Goal: Information Seeking & Learning: Learn about a topic

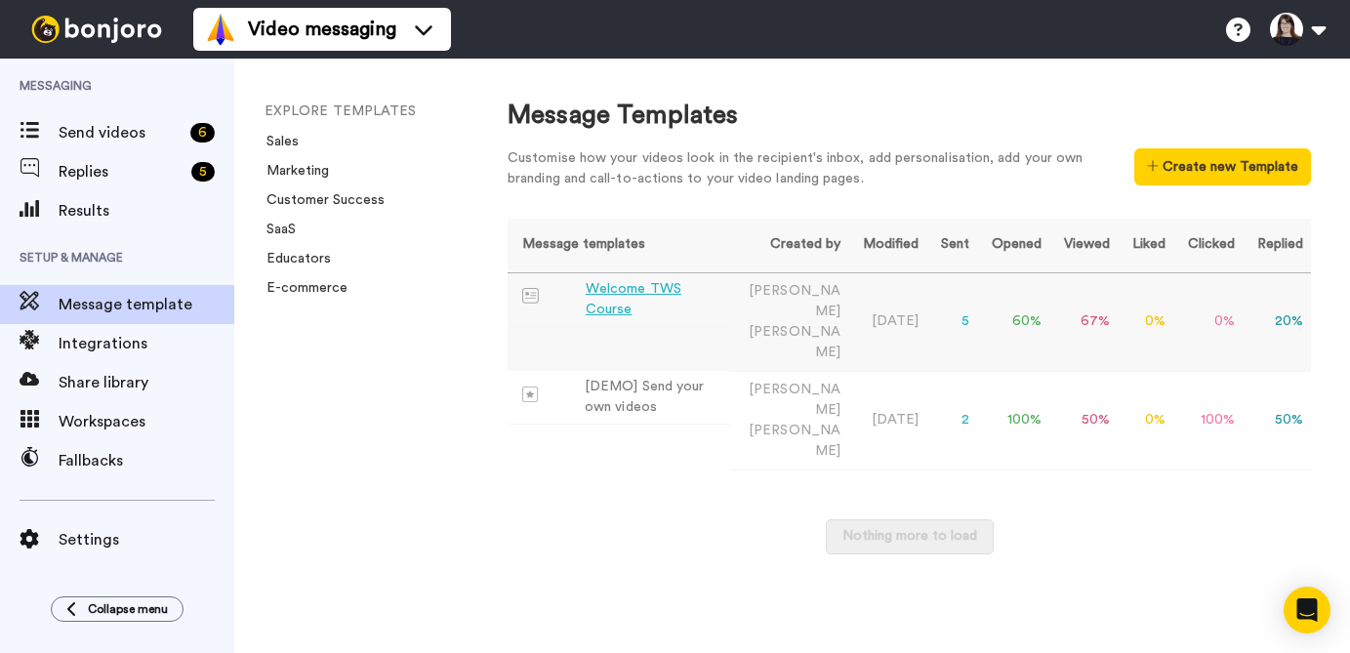
click at [722, 297] on div "Welcome TWS Course" at bounding box center [654, 299] width 137 height 41
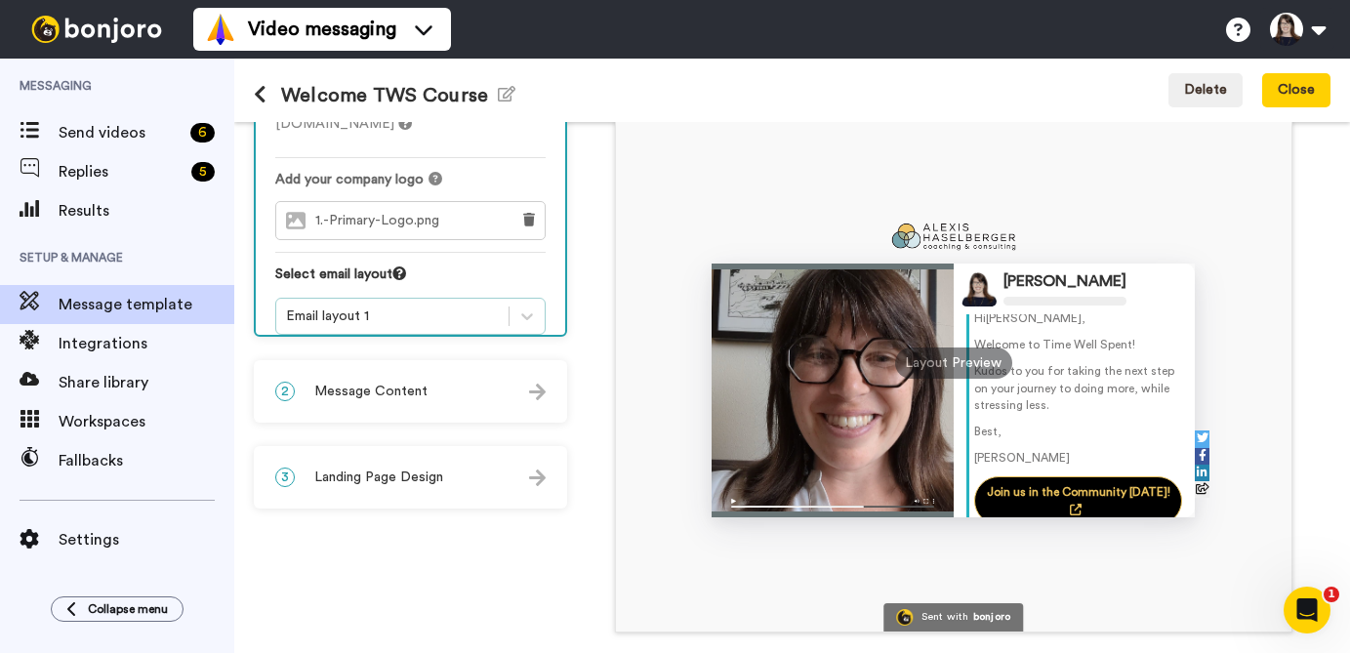
scroll to position [156, 0]
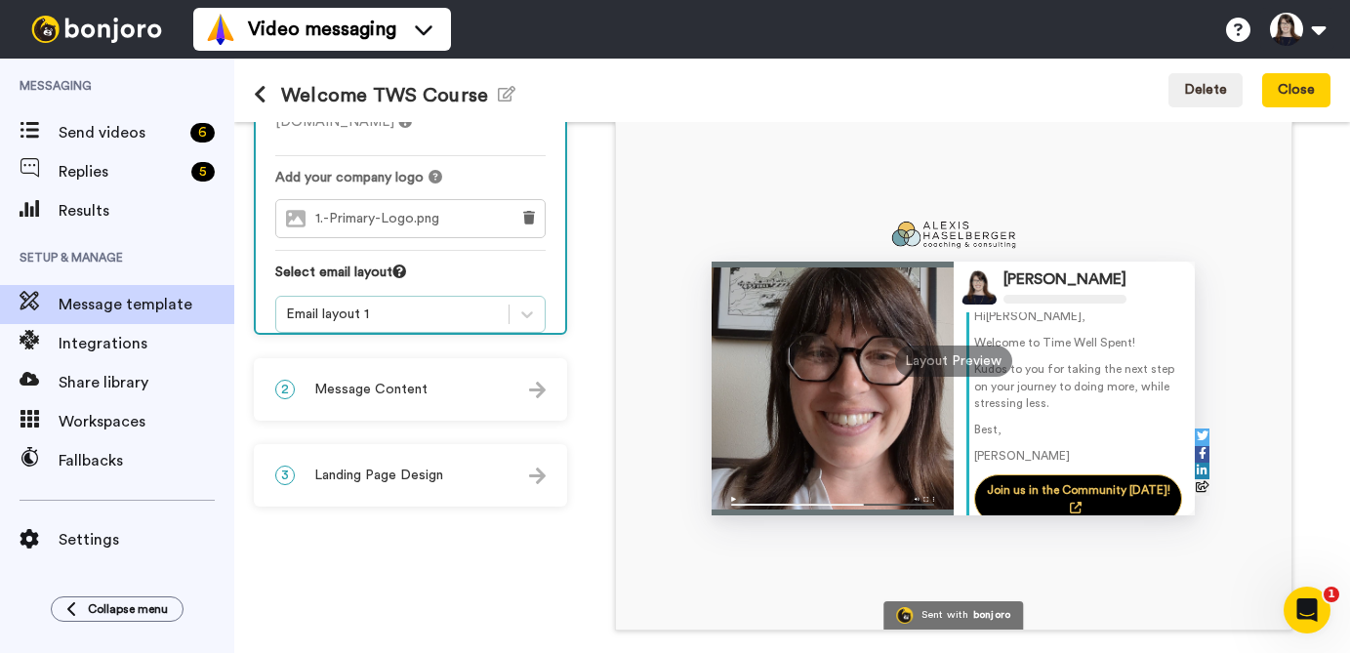
click at [418, 305] on div "Email layout 1" at bounding box center [392, 315] width 213 height 20
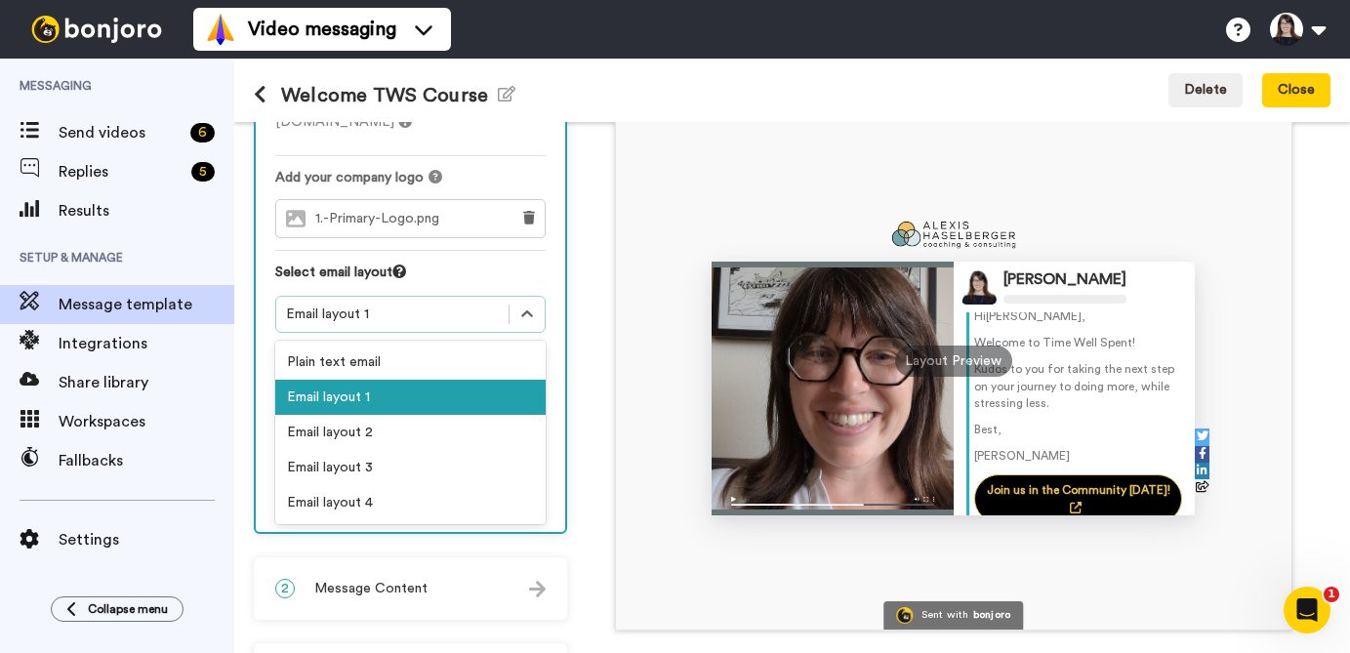
click at [417, 380] on div "Email layout 1" at bounding box center [410, 397] width 270 height 35
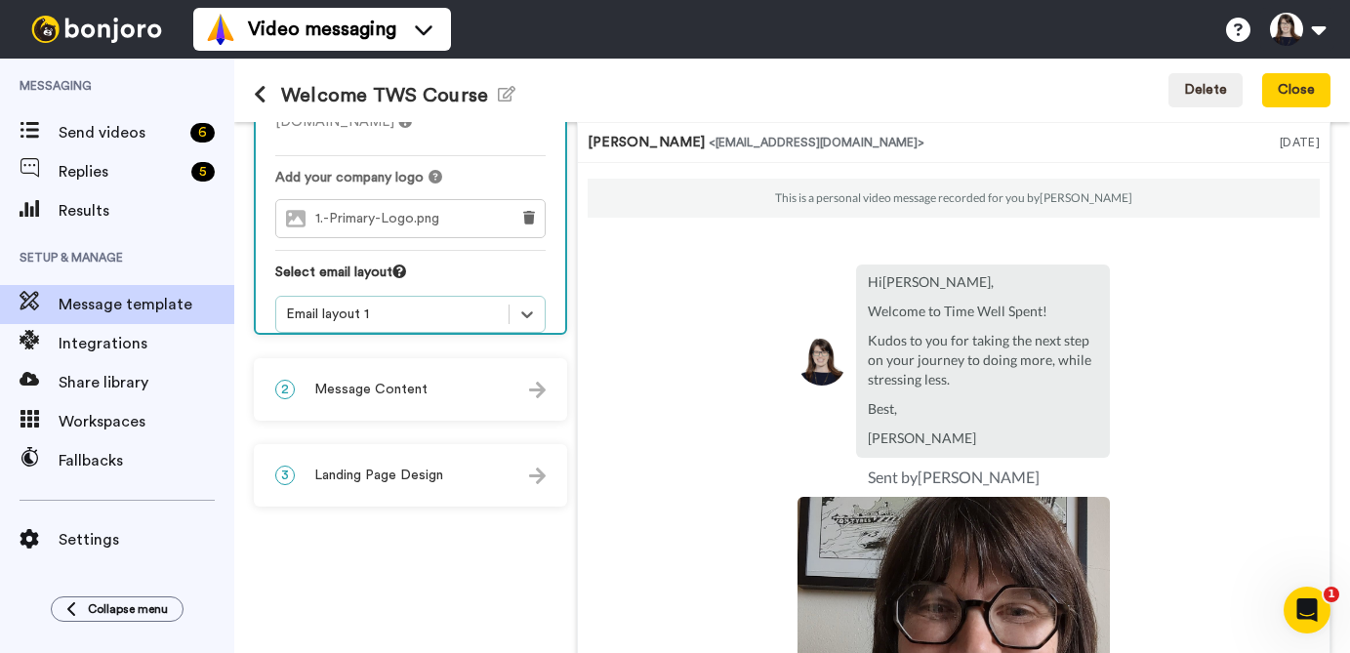
click at [433, 381] on div "2 Message Content" at bounding box center [410, 389] width 309 height 59
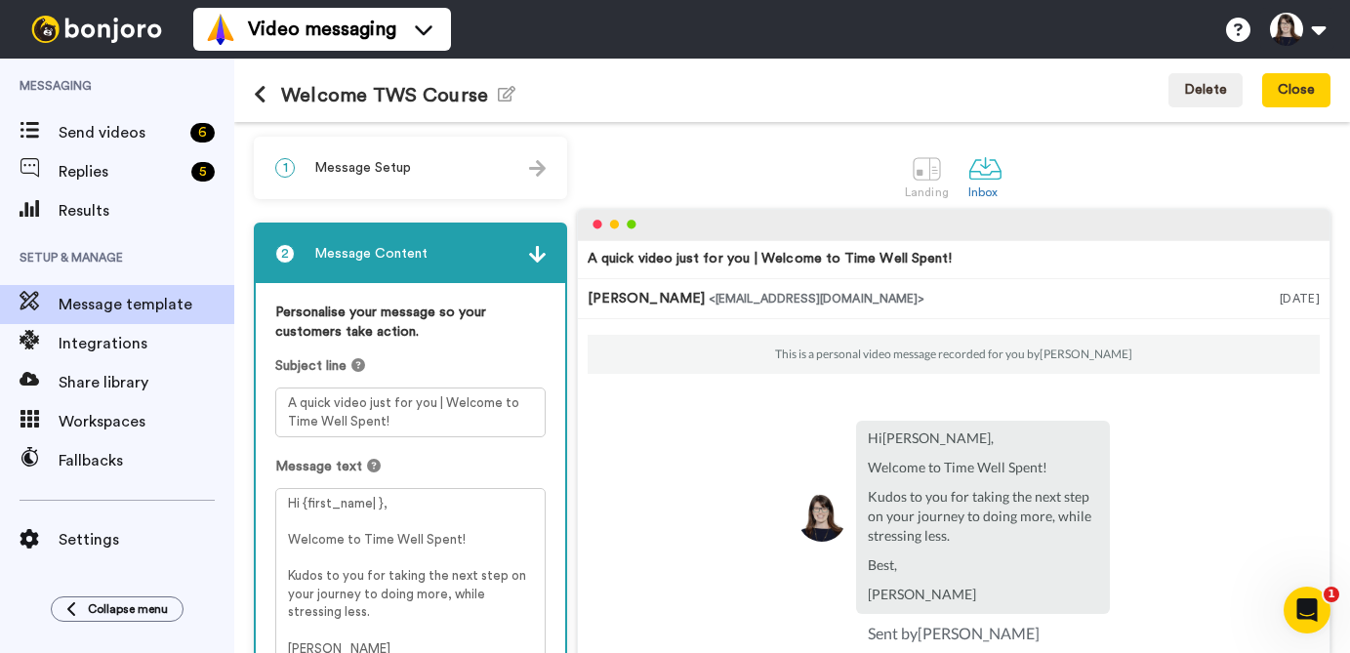
click at [540, 242] on div "2 Message Content" at bounding box center [410, 254] width 309 height 59
click at [537, 254] on img at bounding box center [537, 254] width 17 height 17
click at [536, 258] on img at bounding box center [537, 254] width 17 height 17
click at [261, 88] on icon at bounding box center [260, 95] width 13 height 20
